Goal: Information Seeking & Learning: Learn about a topic

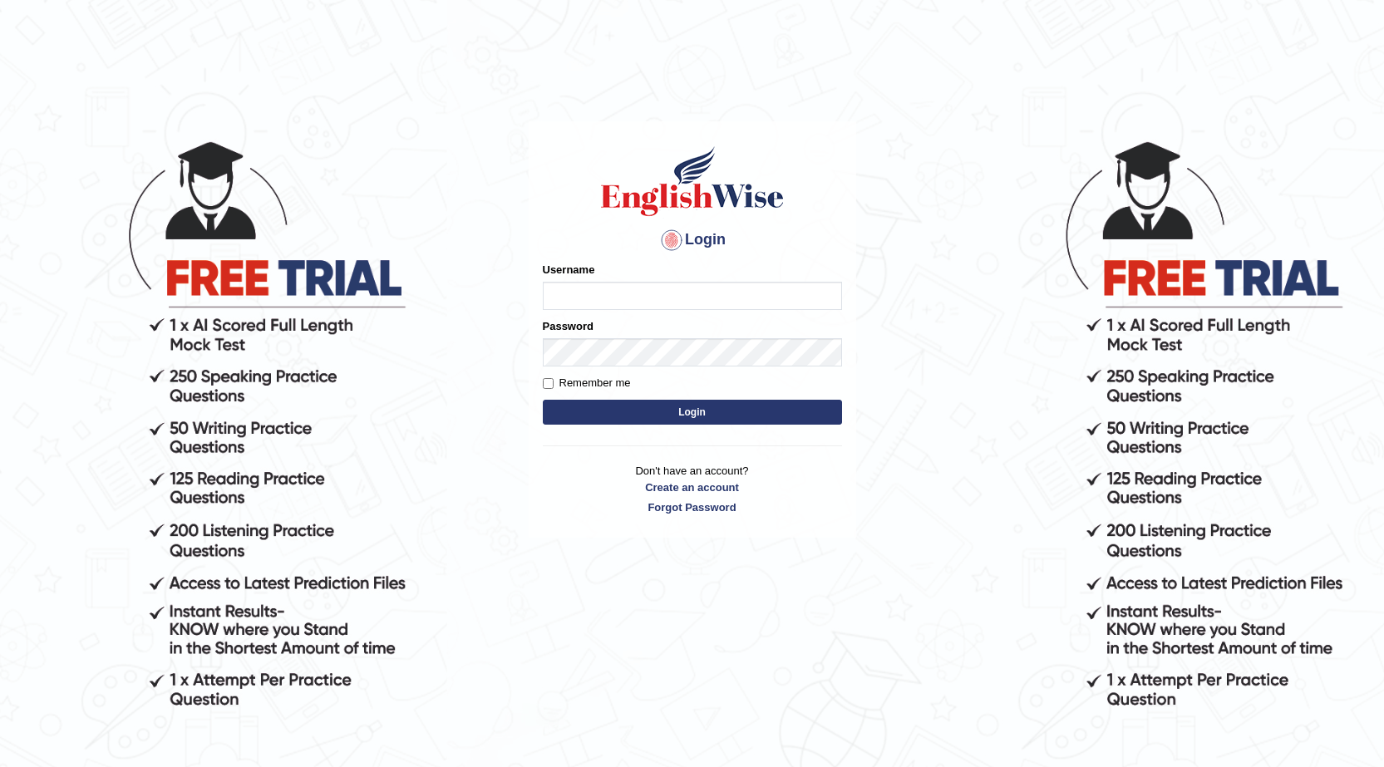
click at [579, 293] on input "Username" at bounding box center [692, 296] width 299 height 28
type input "0434920069"
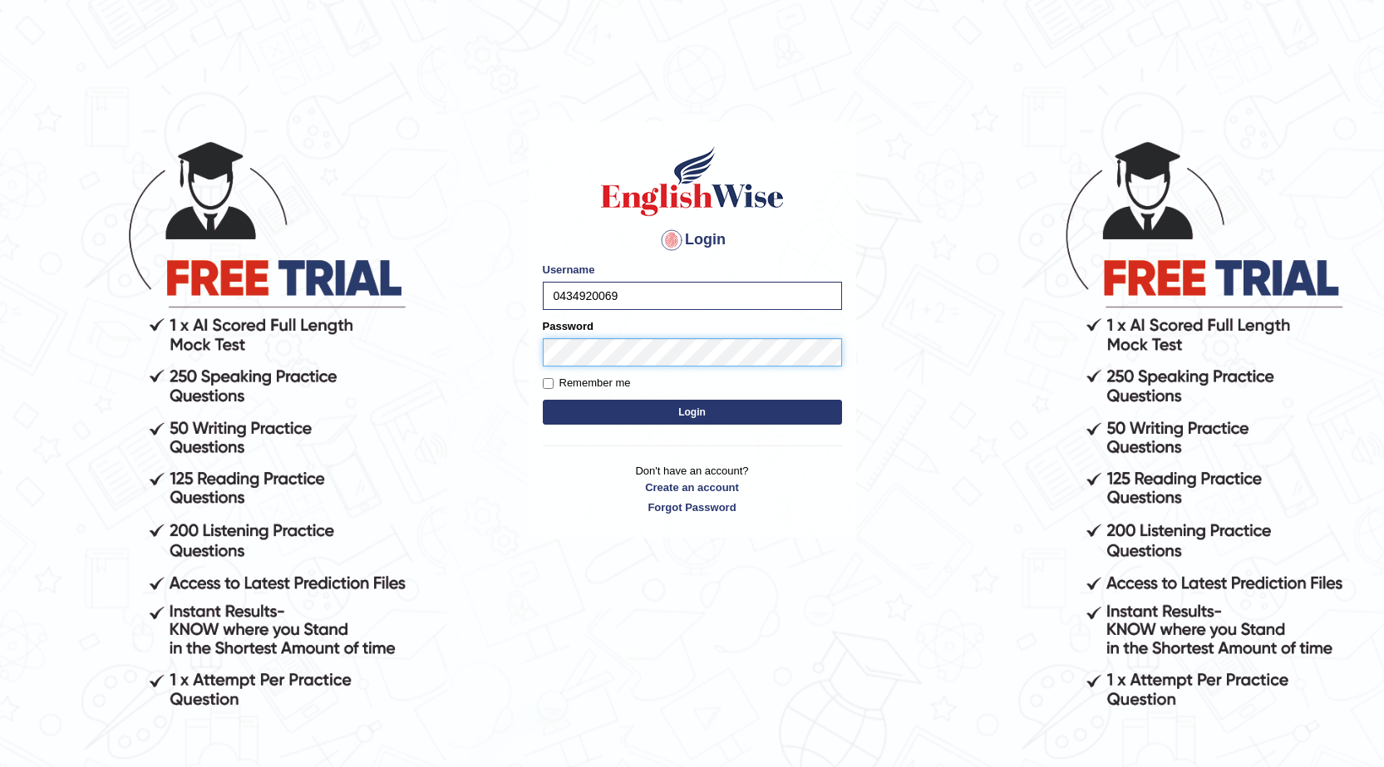
click at [543, 400] on button "Login" at bounding box center [692, 412] width 299 height 25
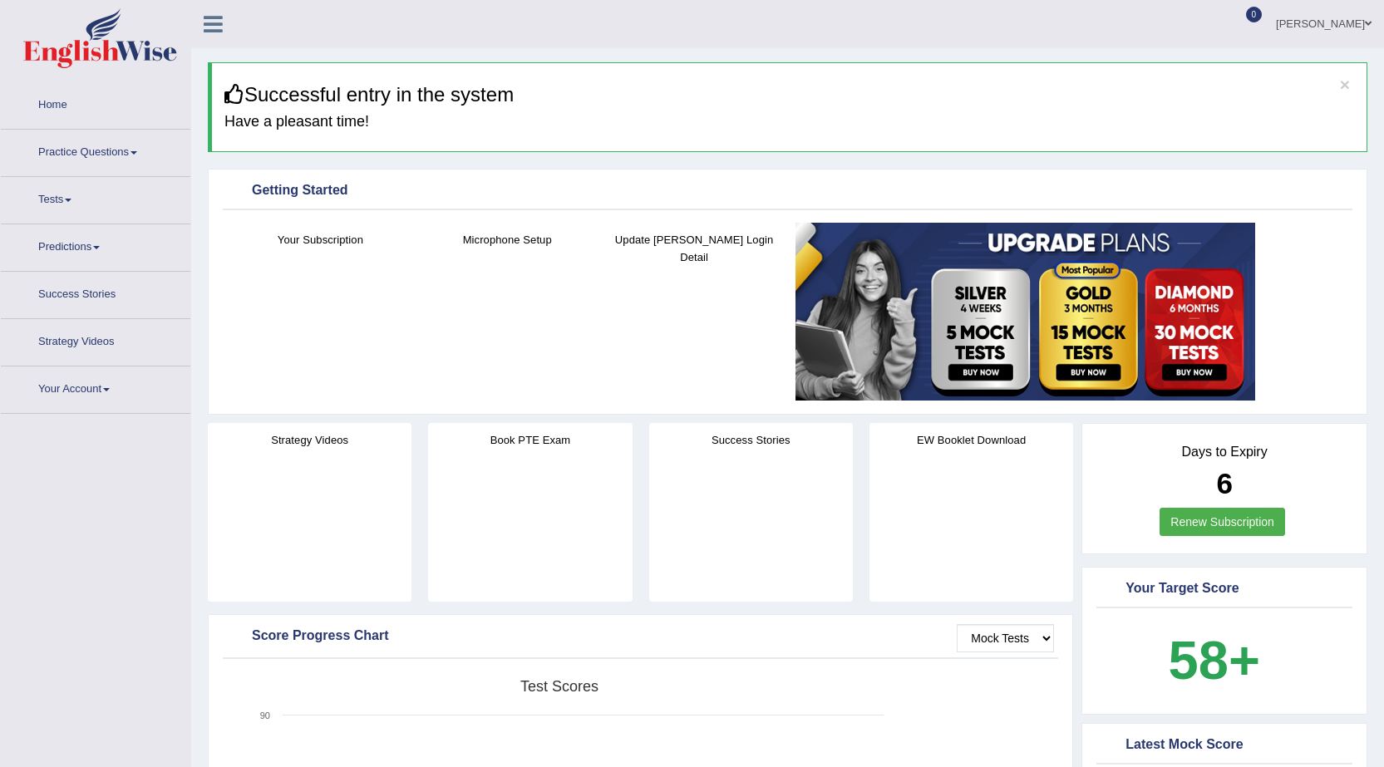
click at [105, 154] on link "Practice Questions" at bounding box center [96, 151] width 190 height 42
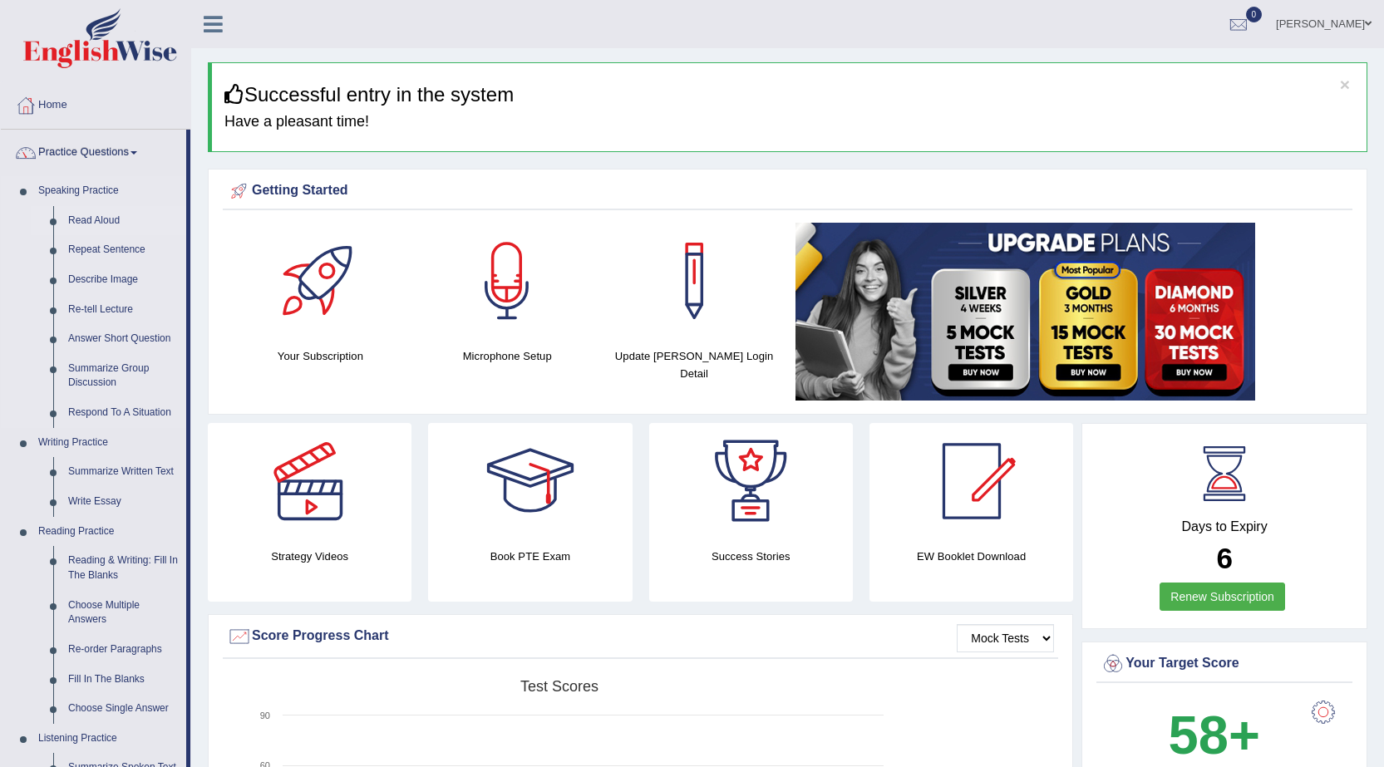
click at [101, 220] on link "Read Aloud" at bounding box center [124, 221] width 126 height 30
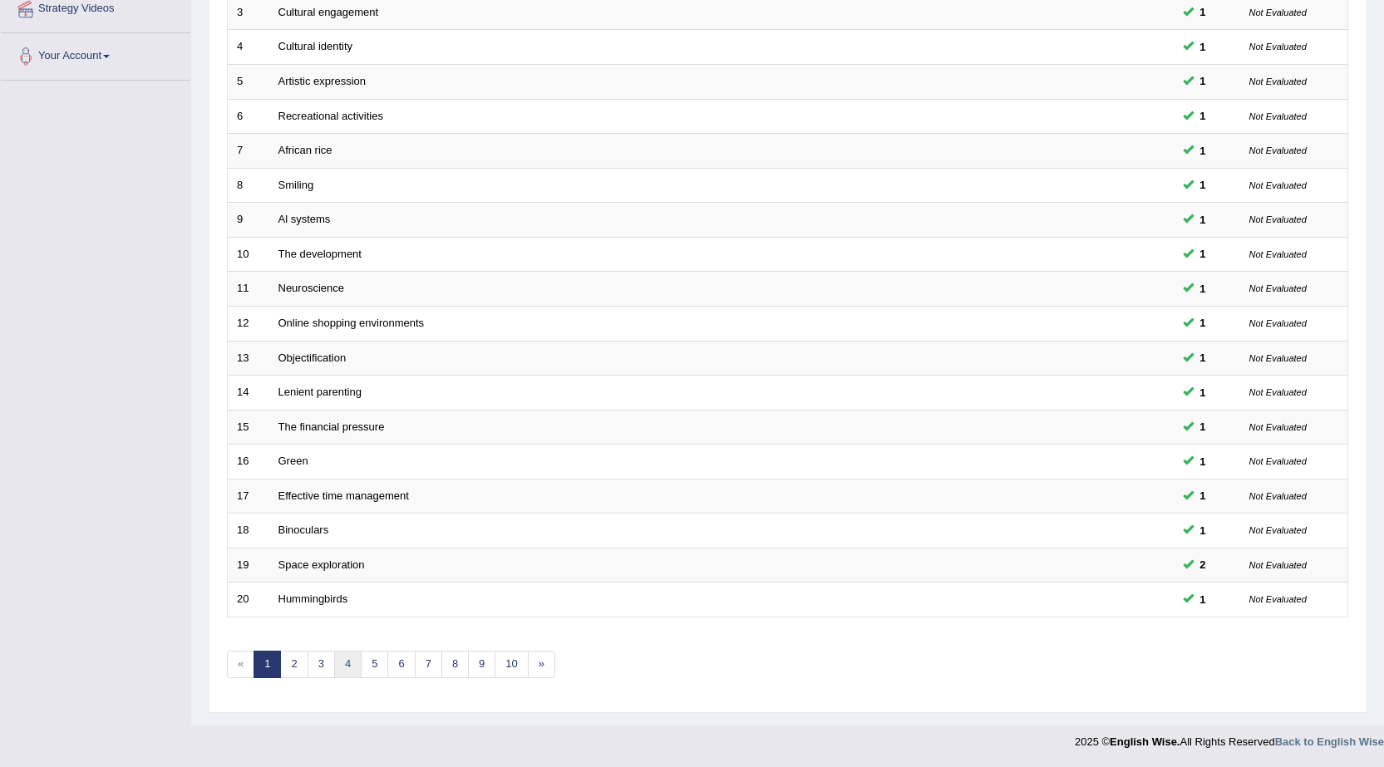
click at [347, 666] on link "4" at bounding box center [347, 664] width 27 height 27
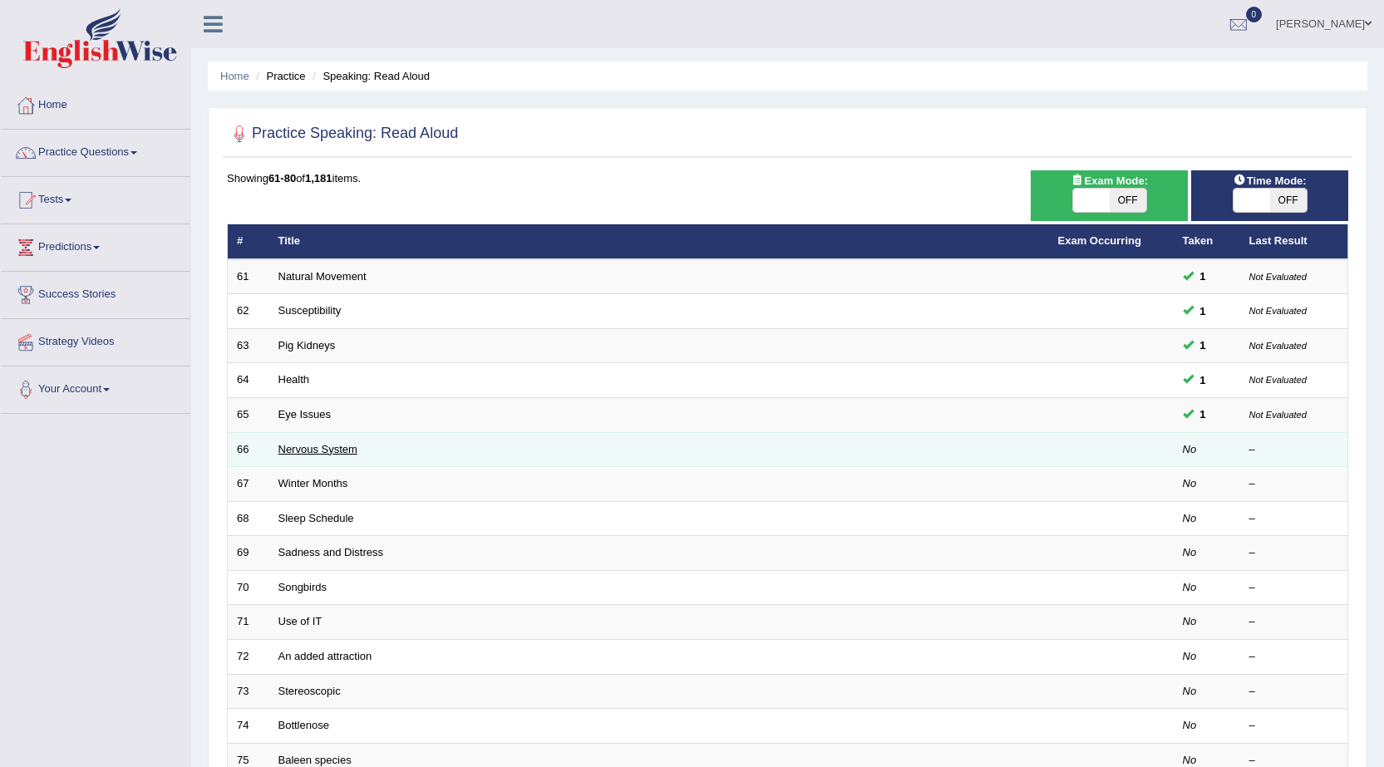
click at [320, 446] on link "Nervous System" at bounding box center [317, 449] width 79 height 12
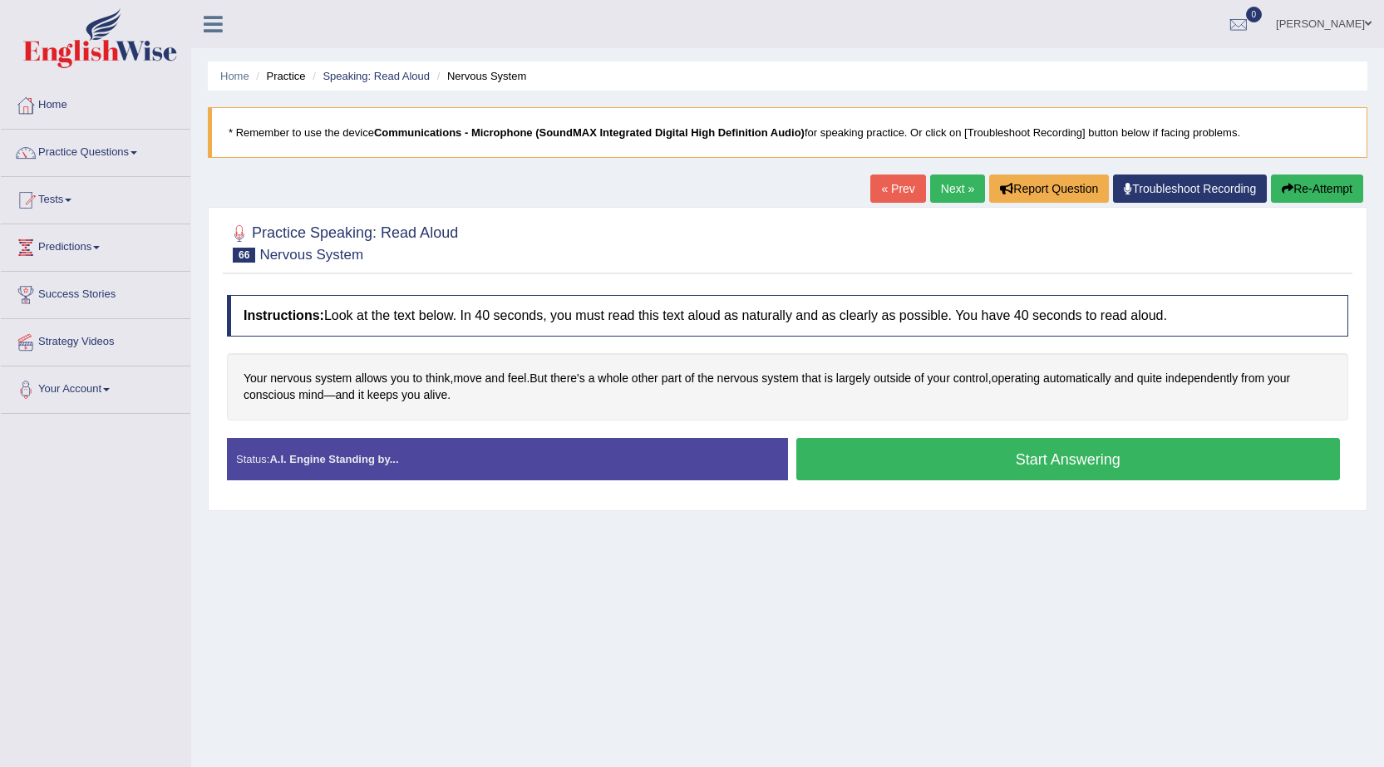
click at [888, 458] on button "Start Answering" at bounding box center [1068, 459] width 544 height 42
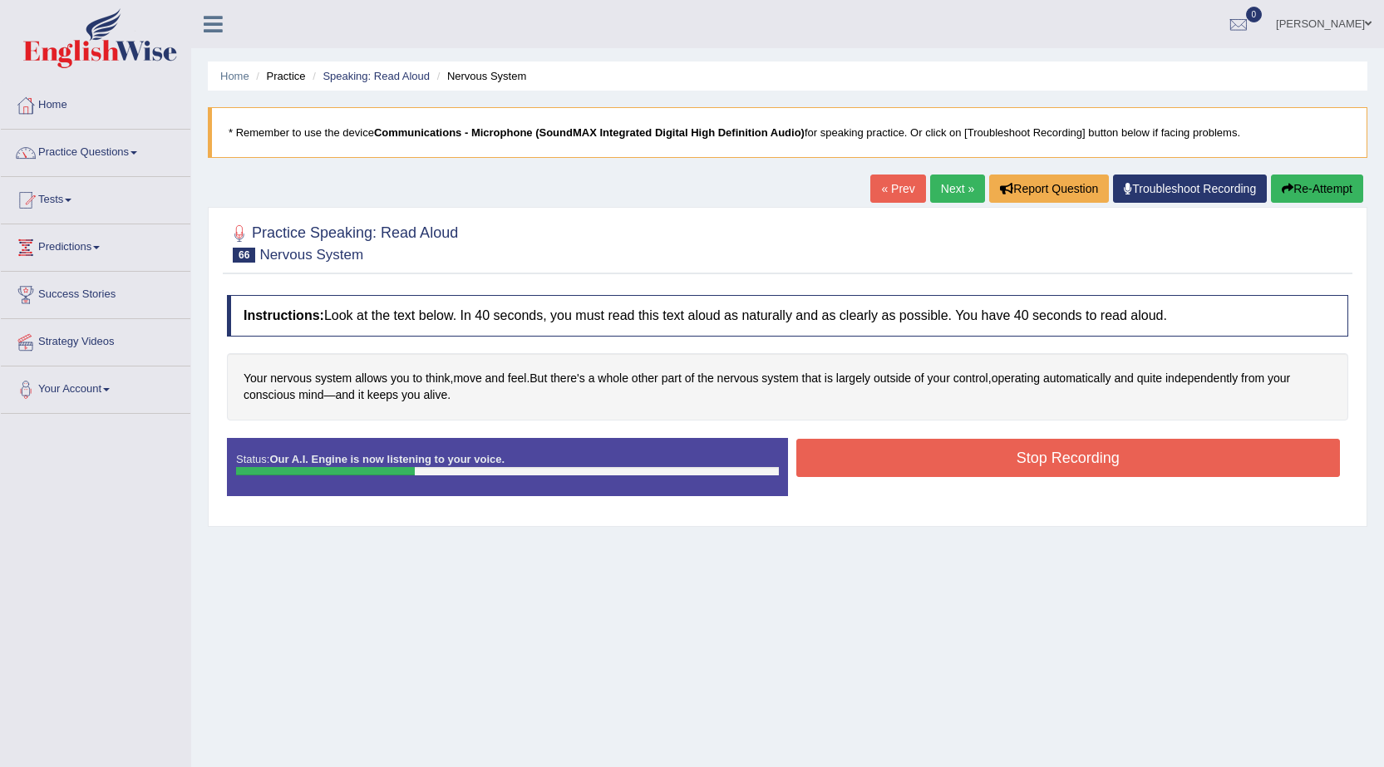
click at [888, 458] on button "Stop Recording" at bounding box center [1068, 458] width 544 height 38
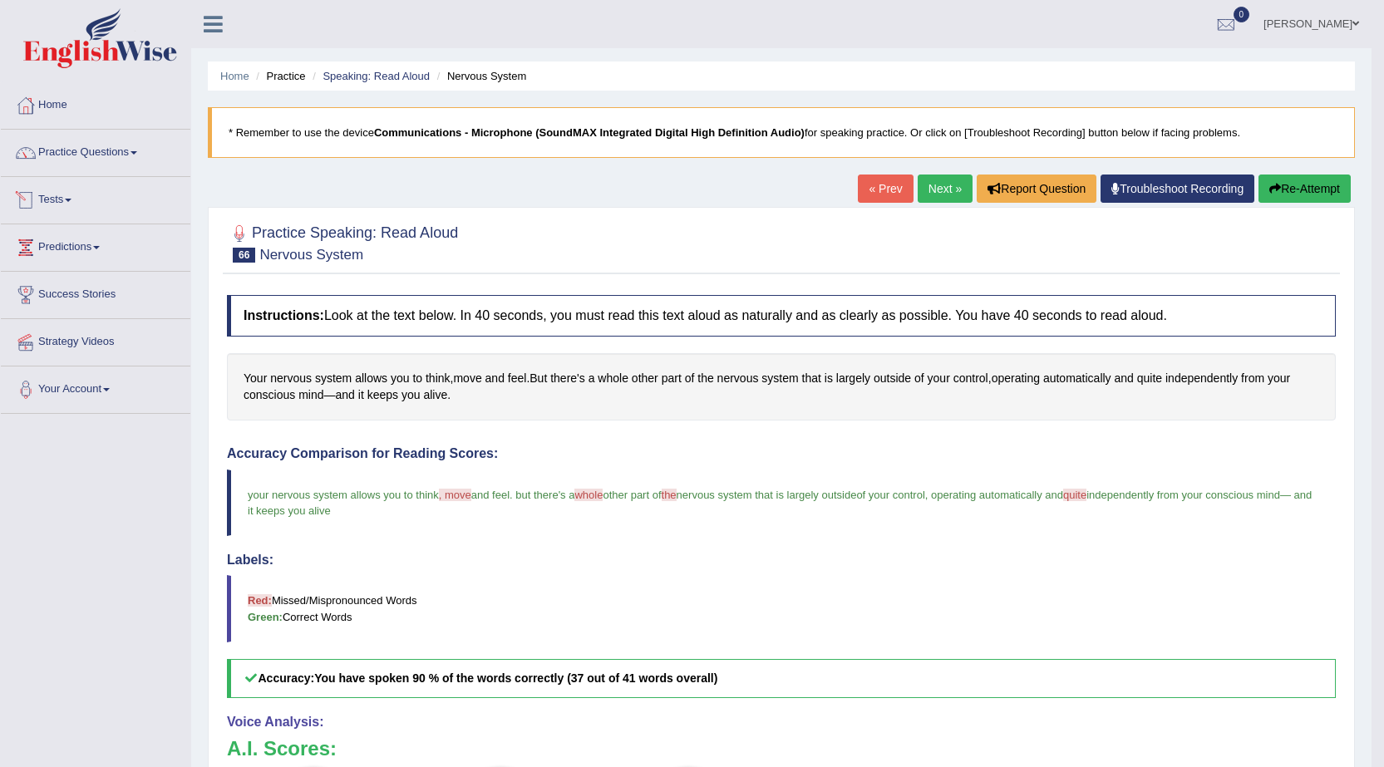
click at [68, 198] on link "Tests" at bounding box center [96, 198] width 190 height 42
click at [76, 270] on link "Take Mock Test" at bounding box center [108, 269] width 155 height 30
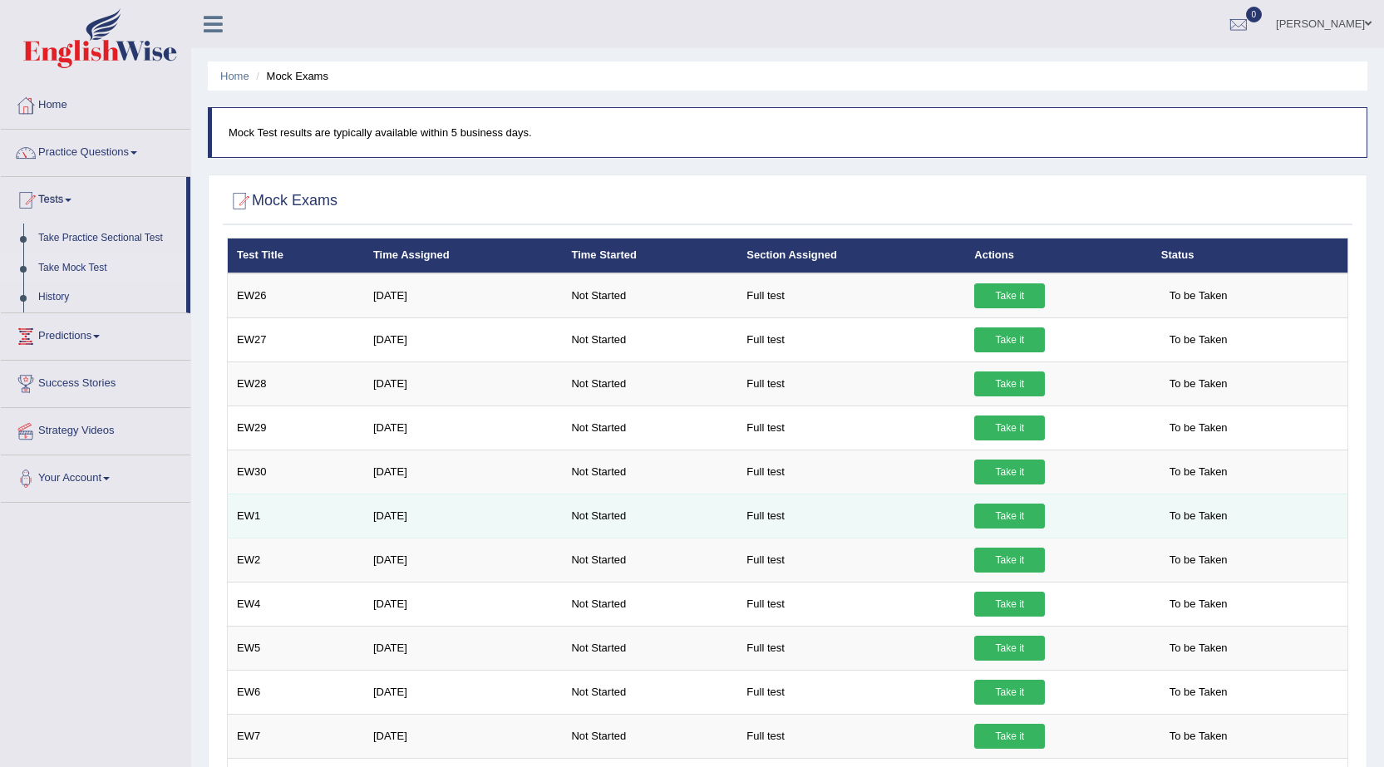
click at [1013, 520] on link "Take it" at bounding box center [1009, 516] width 71 height 25
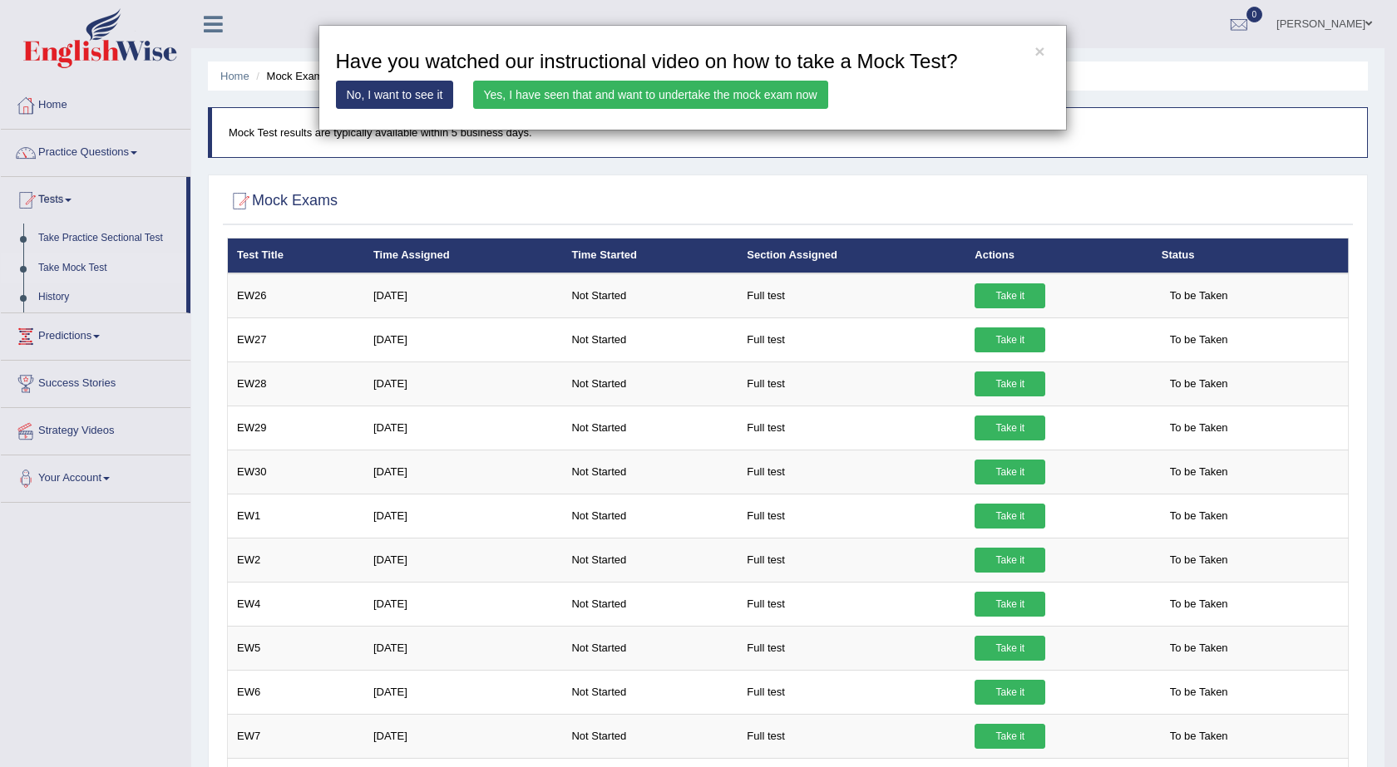
click at [572, 89] on link "Yes, I have seen that and want to undertake the mock exam now" at bounding box center [650, 95] width 355 height 28
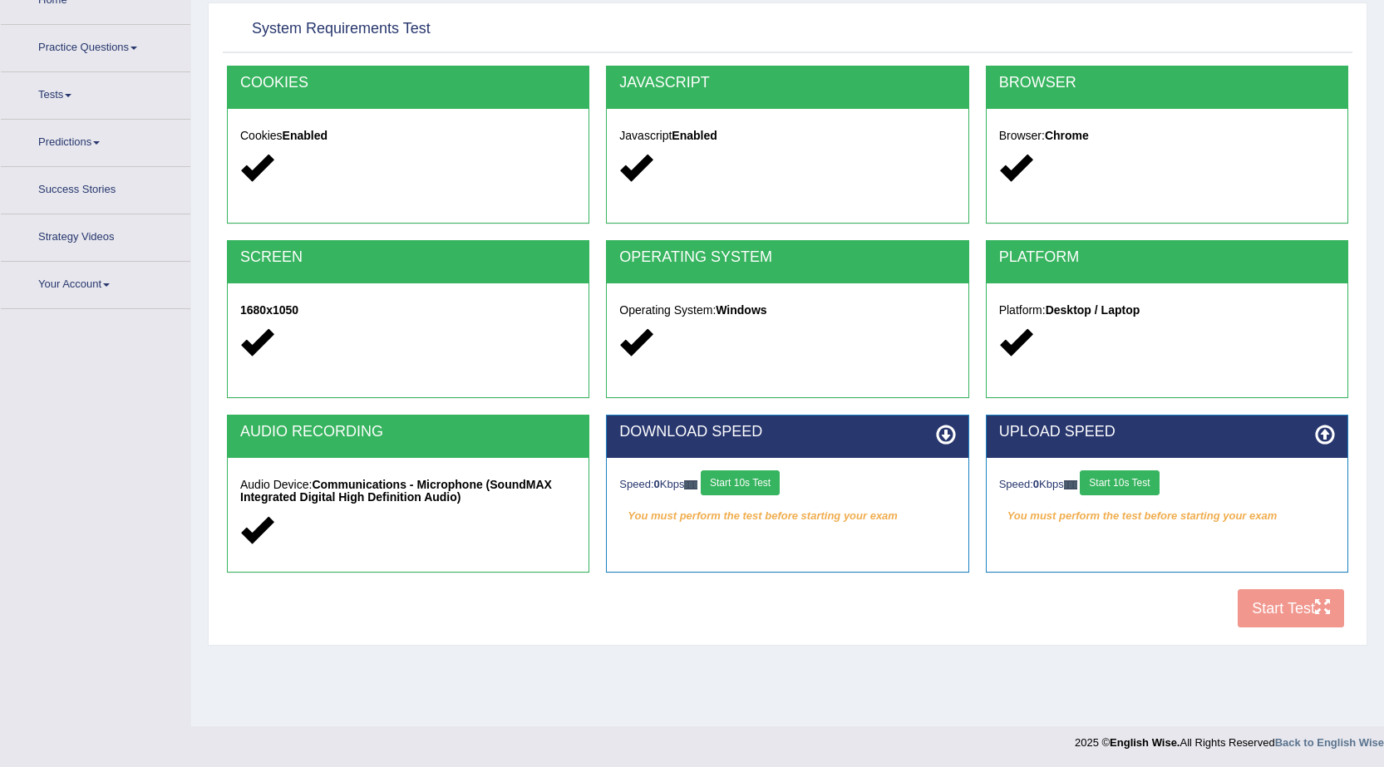
scroll to position [106, 0]
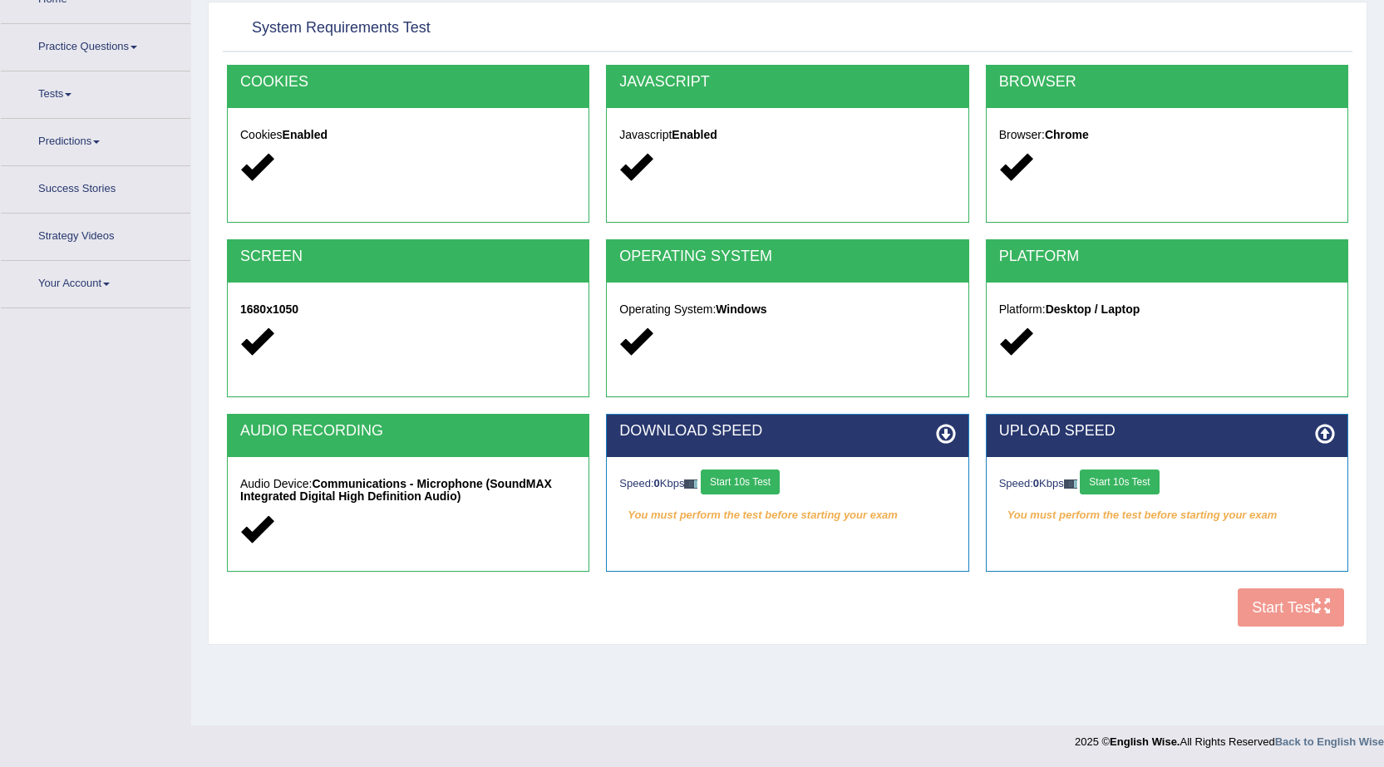
click at [738, 476] on button "Start 10s Test" at bounding box center [740, 482] width 79 height 25
click at [1136, 483] on button "Start 10s Test" at bounding box center [1119, 482] width 79 height 25
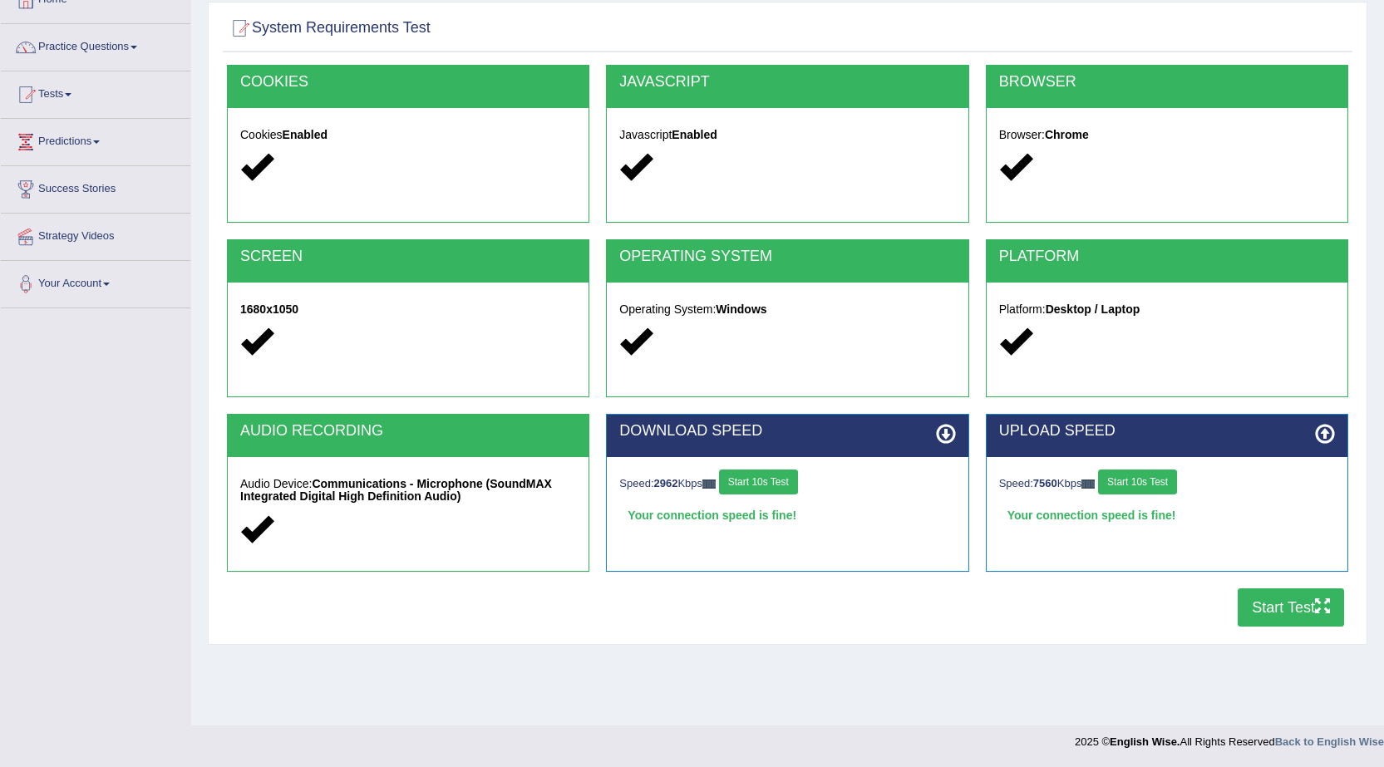
click at [1274, 600] on button "Start Test" at bounding box center [1291, 608] width 106 height 38
